Goal: Information Seeking & Learning: Learn about a topic

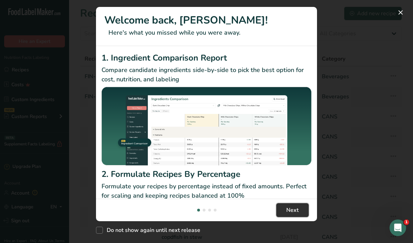
click at [287, 210] on span "Next" at bounding box center [293, 210] width 12 height 8
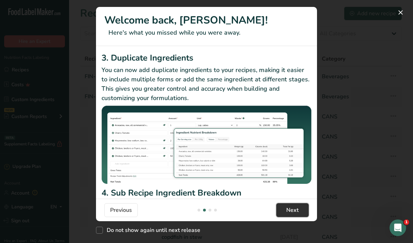
click at [294, 207] on span "Next" at bounding box center [293, 210] width 12 height 8
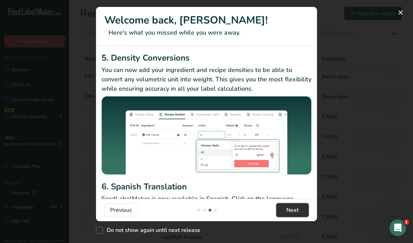
click at [294, 207] on span "Next" at bounding box center [293, 210] width 12 height 8
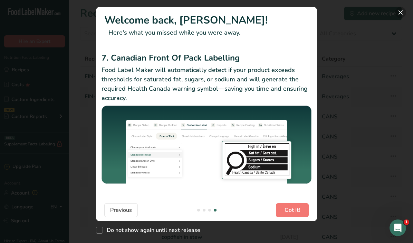
click at [398, 13] on button "New Features" at bounding box center [400, 12] width 11 height 11
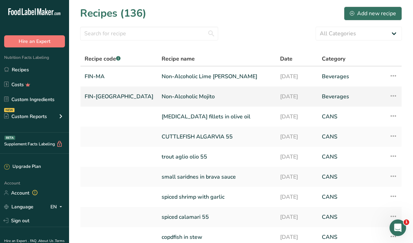
click at [162, 93] on link "Non-Alcoholic Mojito" at bounding box center [217, 96] width 110 height 15
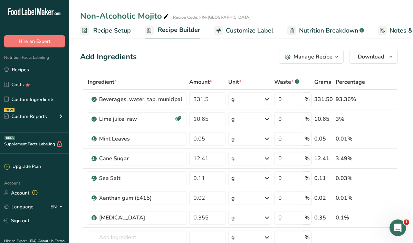
click at [370, 76] on th at bounding box center [378, 82] width 23 height 15
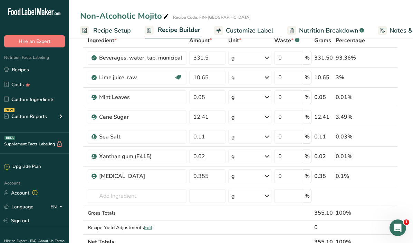
scroll to position [28, 0]
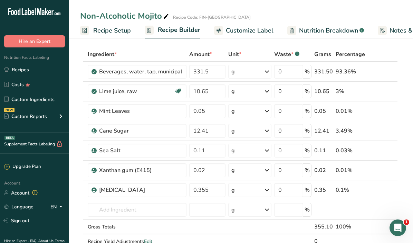
click at [394, 49] on th at bounding box center [394, 54] width 8 height 15
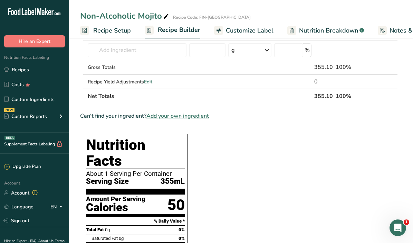
scroll to position [181, 0]
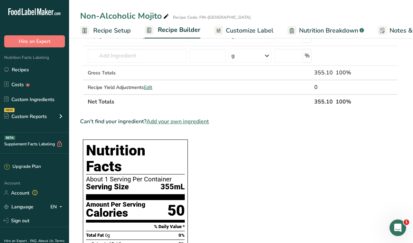
click at [331, 28] on span "Nutrition Breakdown" at bounding box center [328, 30] width 59 height 9
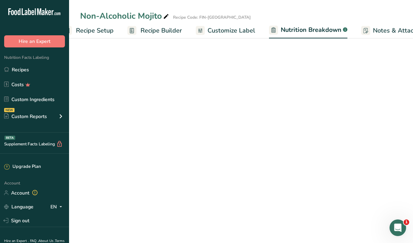
select select "Calories"
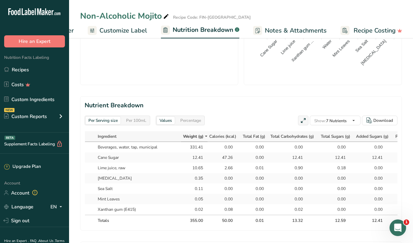
scroll to position [332, 0]
click at [219, 92] on div "Per Serving size Per 100mL Download Total Calories 50 kcal Total Carbs 13.3 g T…" at bounding box center [241, 32] width 322 height 634
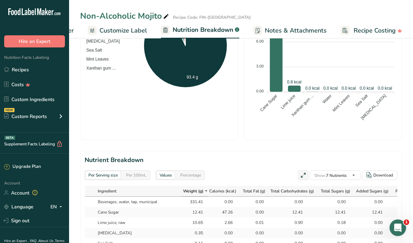
scroll to position [276, 0]
click at [109, 28] on span "Customize Label" at bounding box center [124, 30] width 48 height 9
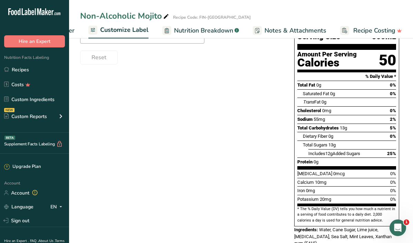
scroll to position [104, 0]
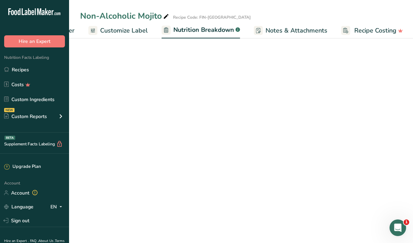
select select "Calories"
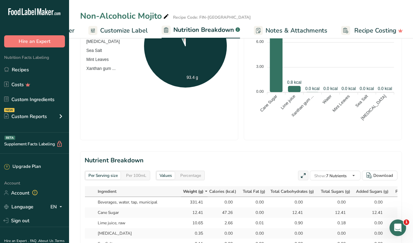
click at [113, 30] on span "Customize Label" at bounding box center [124, 30] width 48 height 9
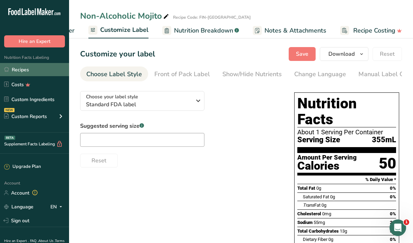
click at [19, 69] on link "Recipes" at bounding box center [34, 69] width 69 height 13
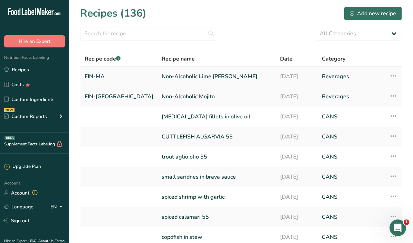
click at [162, 77] on link "Non-Alcoholic Lime [PERSON_NAME]" at bounding box center [217, 76] width 110 height 15
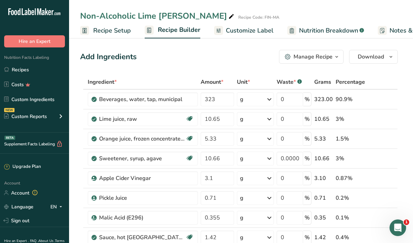
click at [315, 30] on span "Nutrition Breakdown" at bounding box center [328, 30] width 59 height 9
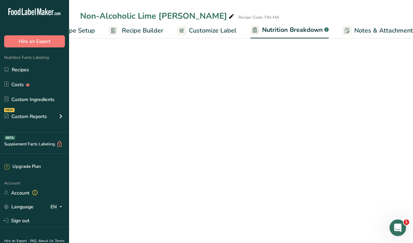
select select "Calories"
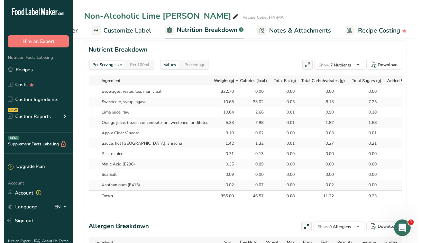
scroll to position [373, 0]
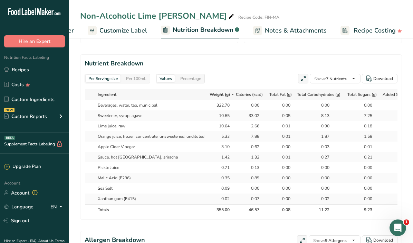
drag, startPoint x: 374, startPoint y: 209, endPoint x: 363, endPoint y: 212, distance: 11.0
click at [363, 212] on th "9.23" at bounding box center [364, 209] width 36 height 11
drag, startPoint x: 375, startPoint y: 114, endPoint x: 365, endPoint y: 115, distance: 10.1
click at [365, 115] on div "7.25" at bounding box center [363, 115] width 29 height 6
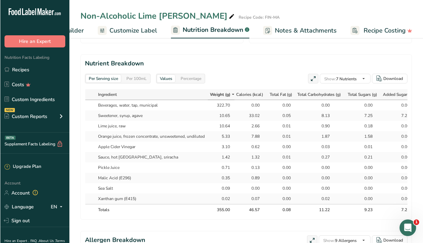
scroll to position [0, 115]
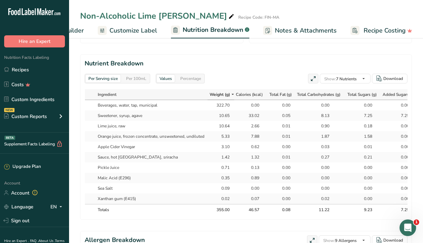
click at [413, 178] on div "Per Serving size Per 100mL Download Total Calories 46.6 kcal Total Carbs 11.2 g…" at bounding box center [246, 27] width 354 height 729
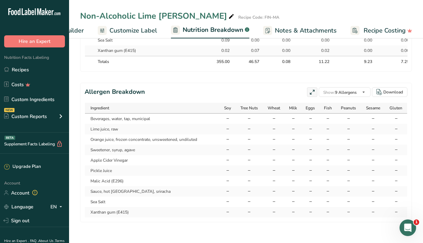
scroll to position [522, 0]
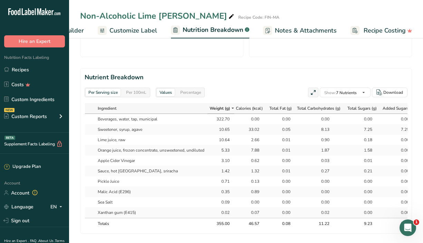
scroll to position [346, 0]
